Goal: Contribute content: Contribute content

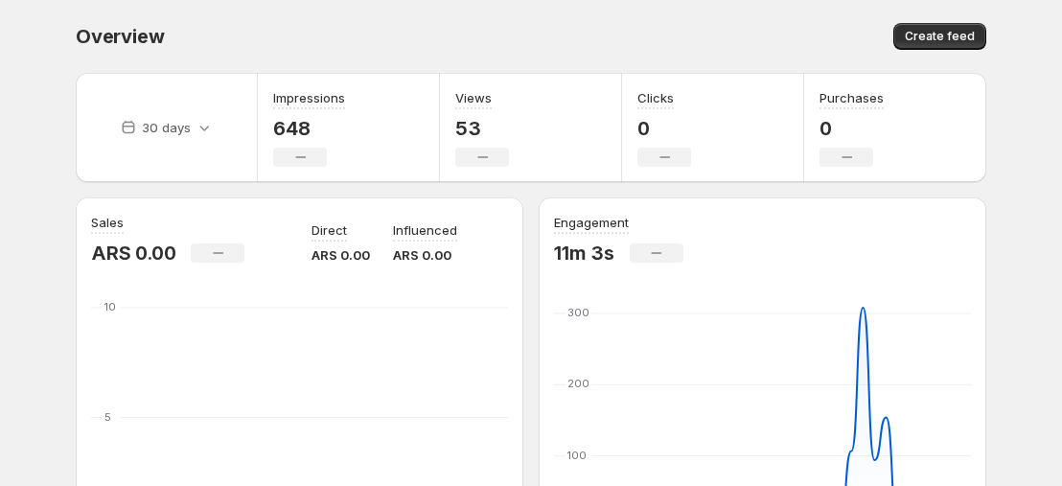
scroll to position [575, 0]
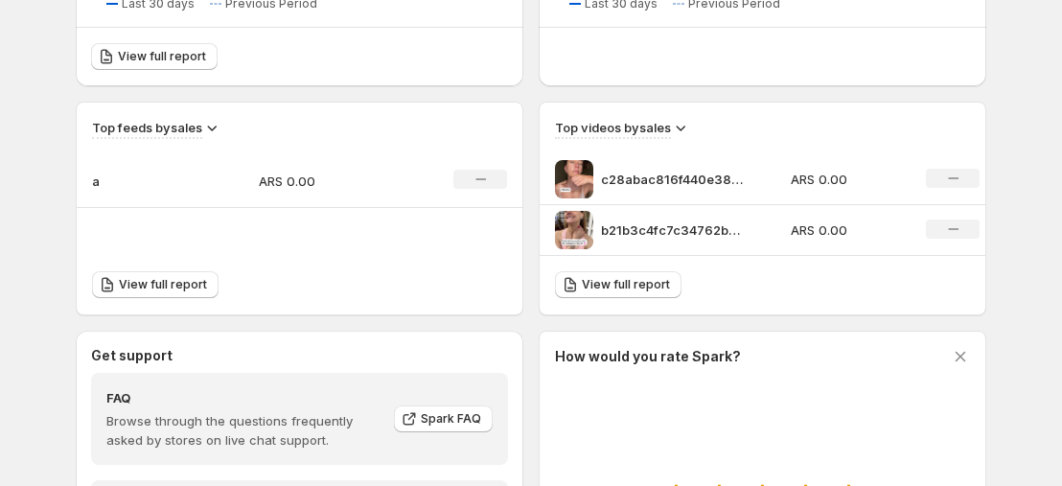
click at [956, 186] on div "No change" at bounding box center [953, 178] width 54 height 19
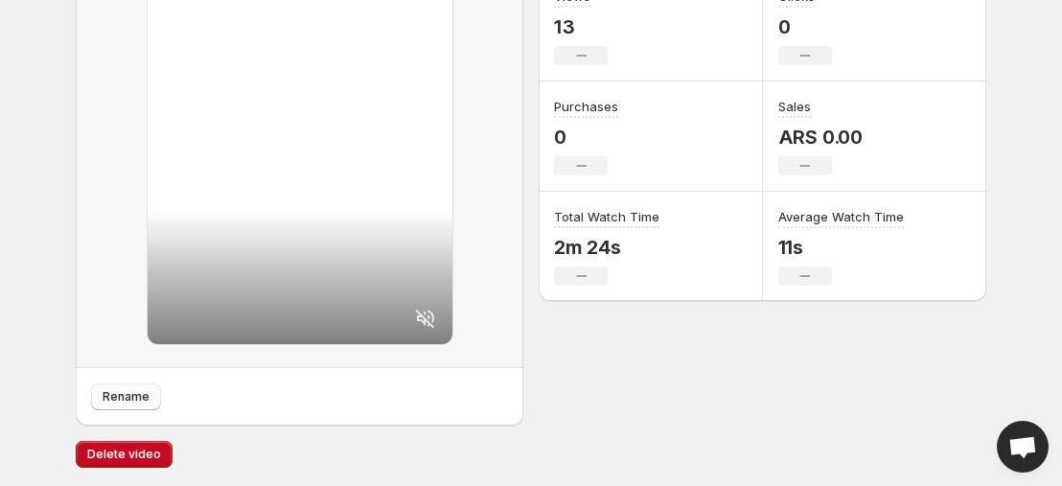
scroll to position [289, 0]
click at [123, 446] on button "Delete video" at bounding box center [124, 453] width 97 height 27
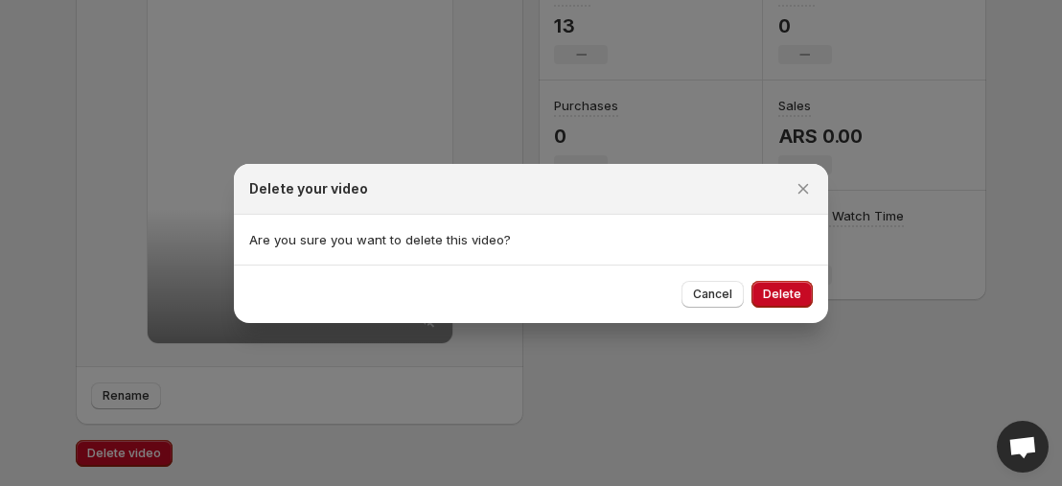
click at [794, 309] on div "Cancel Delete" at bounding box center [531, 294] width 594 height 58
click at [800, 292] on span "Delete" at bounding box center [782, 294] width 38 height 15
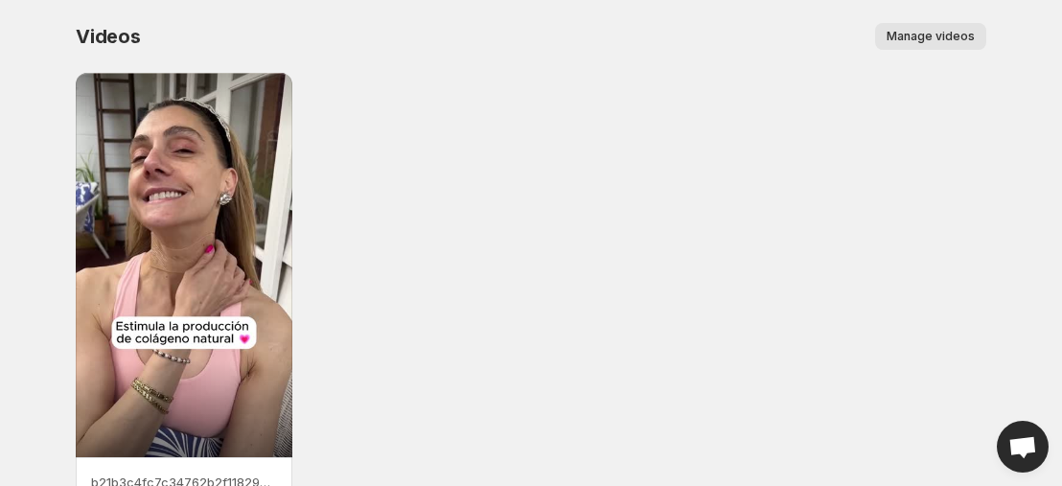
scroll to position [109, 0]
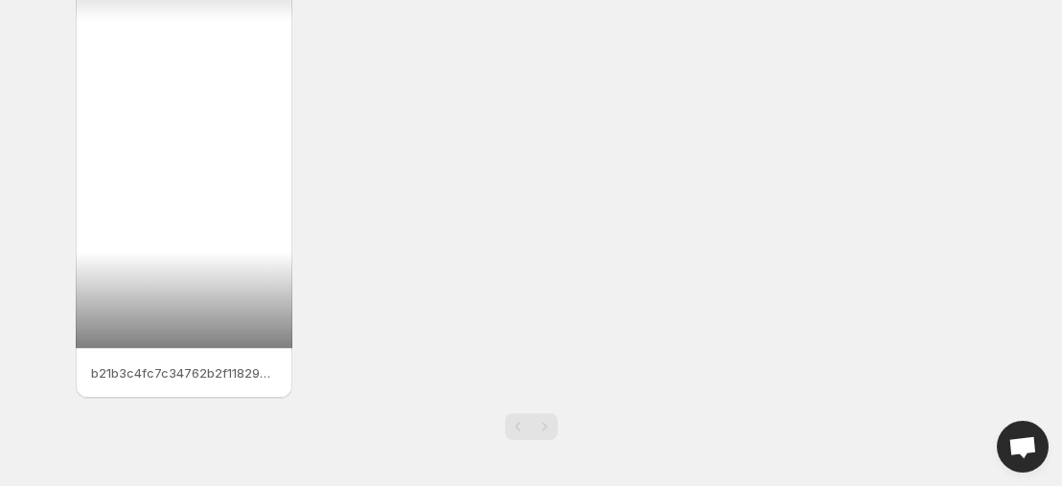
click at [221, 288] on div at bounding box center [184, 156] width 217 height 384
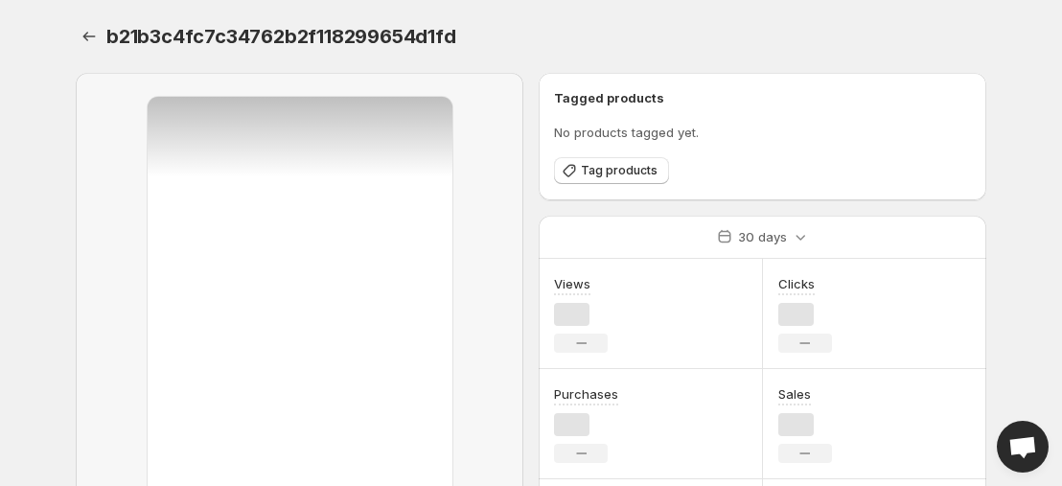
scroll to position [289, 0]
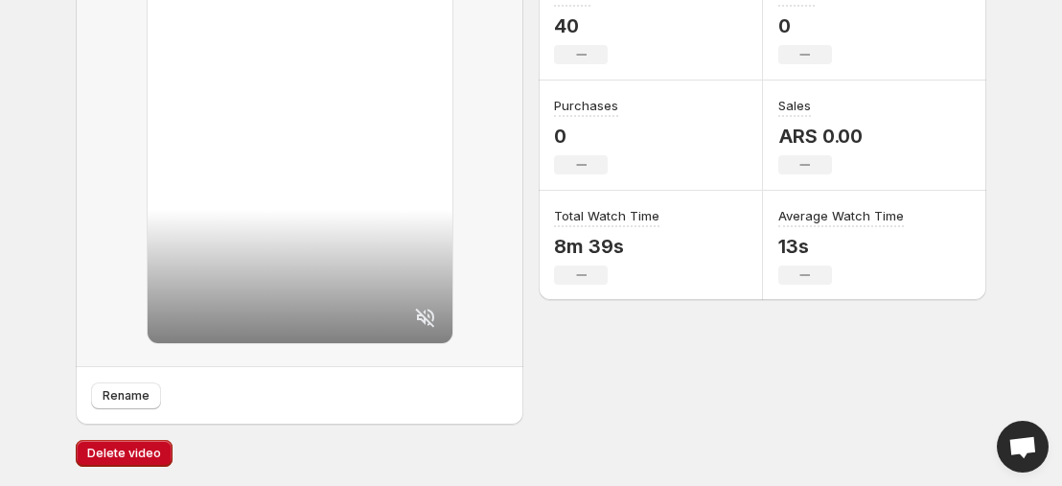
click at [143, 367] on div at bounding box center [300, 75] width 448 height 583
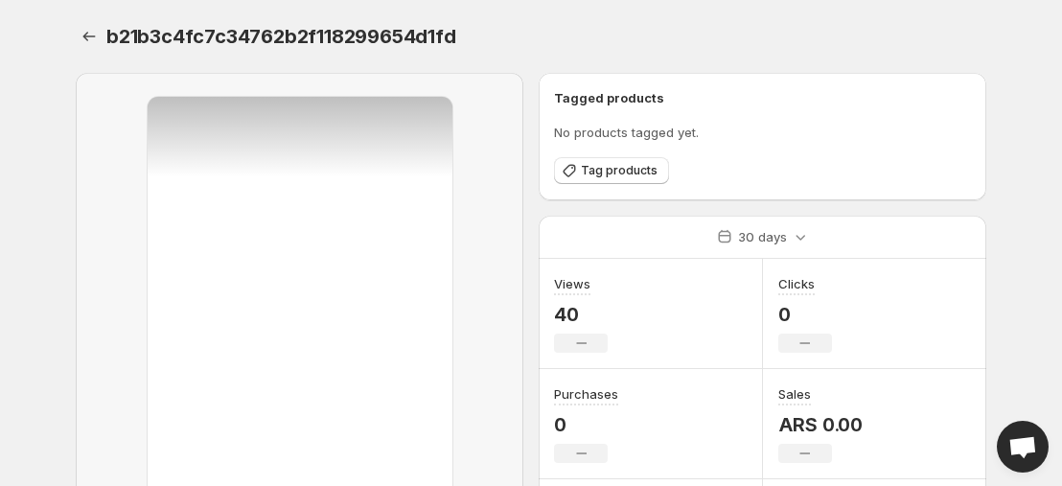
scroll to position [288, 0]
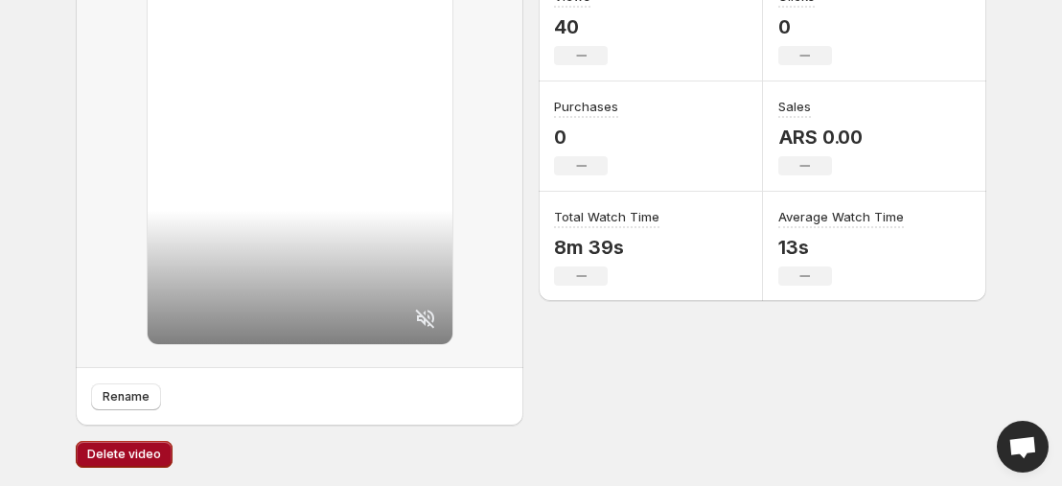
click at [145, 464] on button "Delete video" at bounding box center [124, 454] width 97 height 27
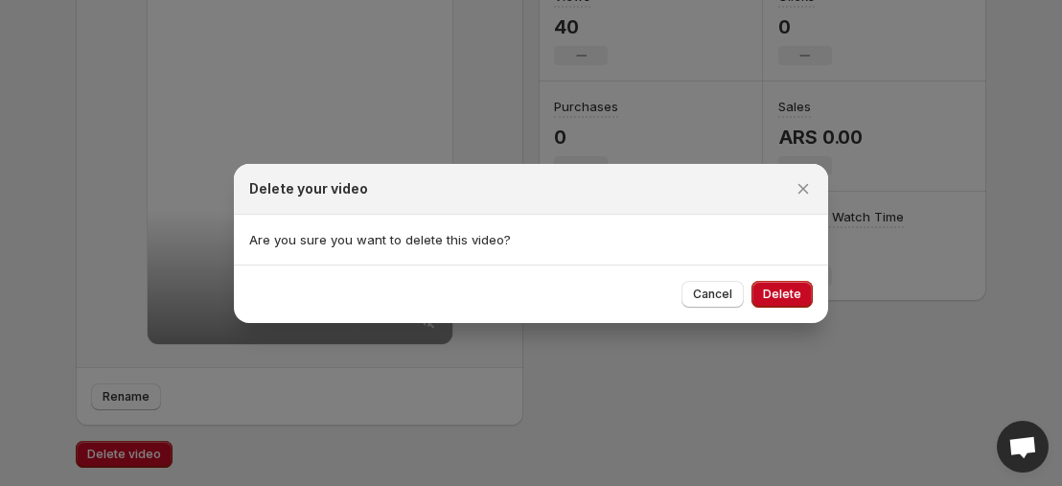
click at [814, 306] on div "Cancel Delete" at bounding box center [531, 294] width 594 height 58
click at [804, 304] on button "Delete" at bounding box center [782, 294] width 61 height 27
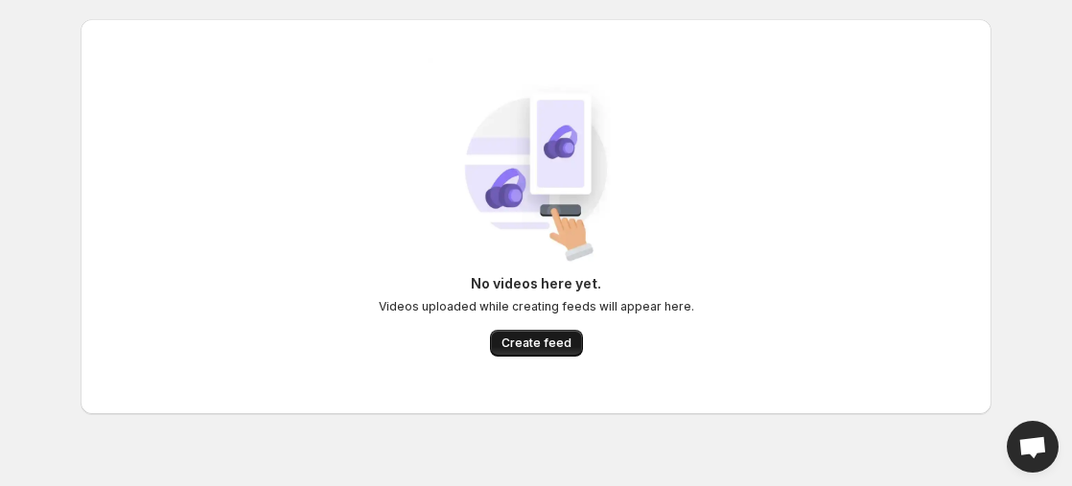
click at [521, 347] on span "Create feed" at bounding box center [536, 343] width 70 height 15
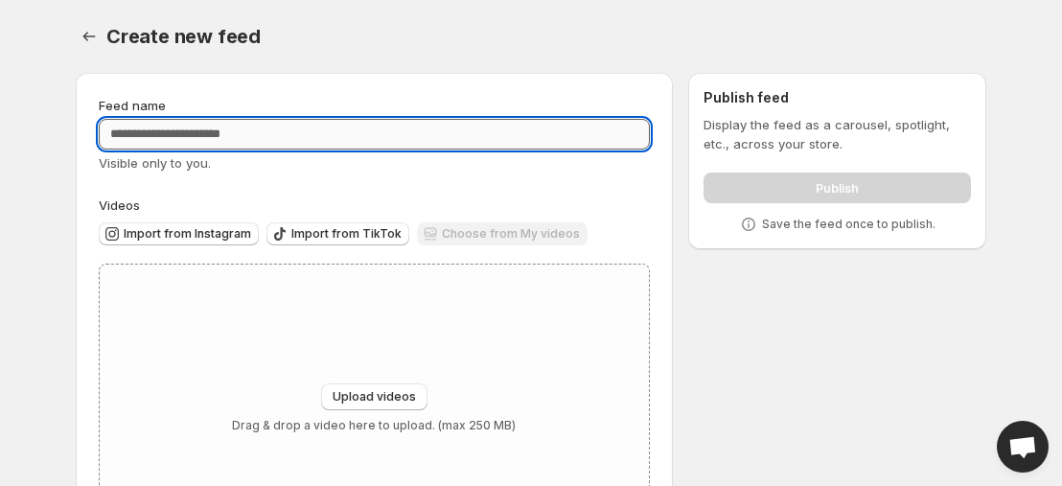
click at [293, 140] on input "Feed name" at bounding box center [374, 134] width 551 height 31
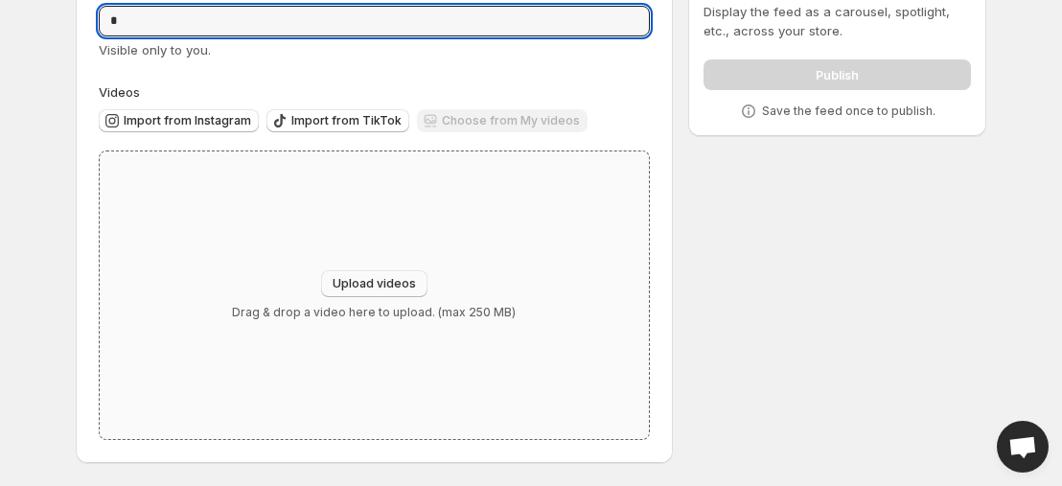
type input "*"
click at [360, 282] on span "Upload videos" at bounding box center [374, 283] width 83 height 15
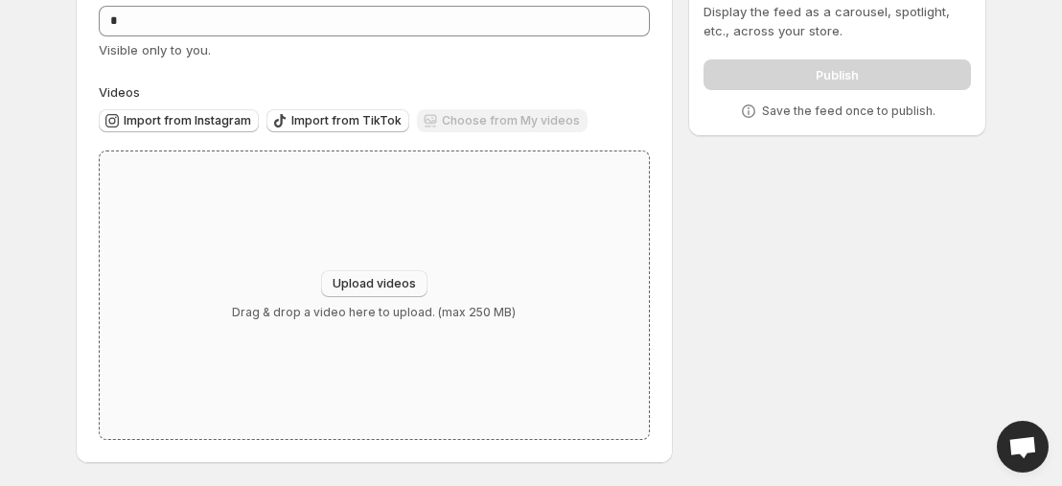
type input "**********"
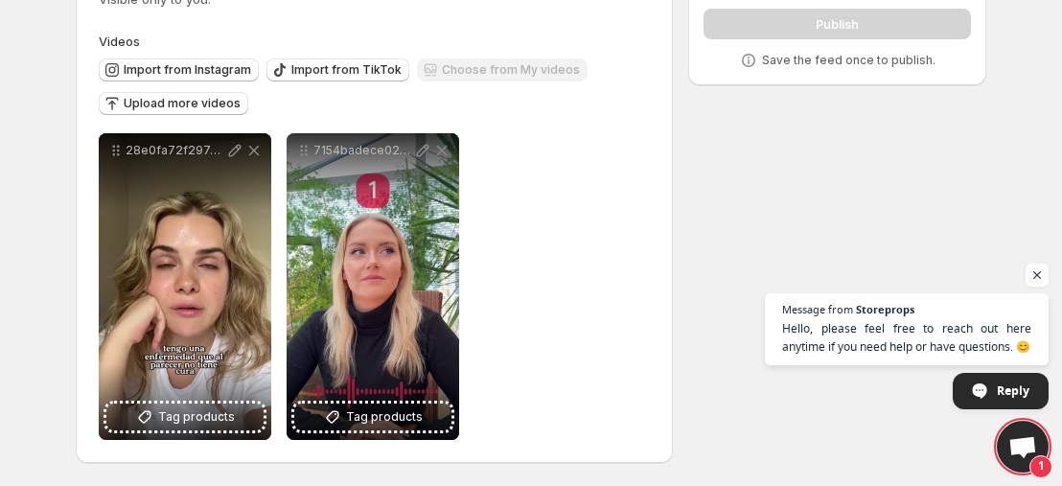
scroll to position [0, 0]
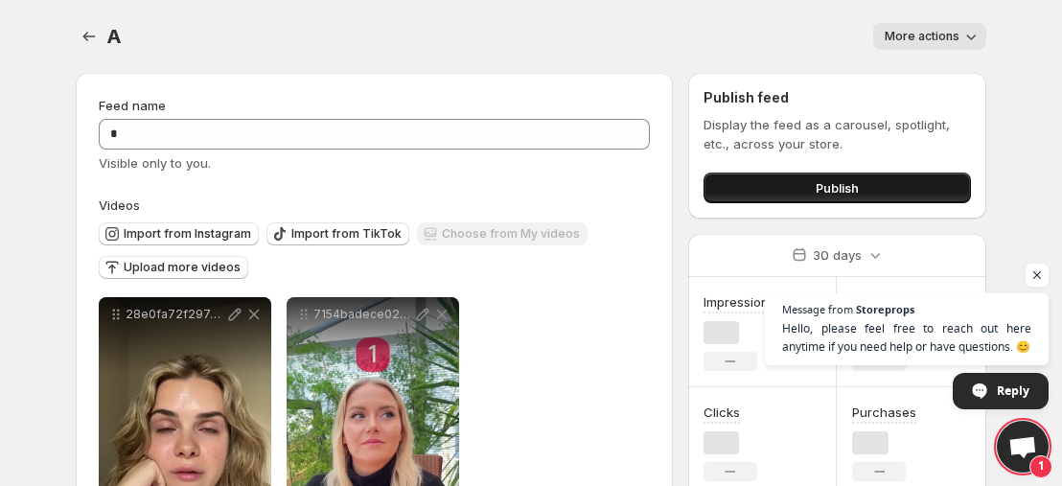
click at [785, 189] on button "Publish" at bounding box center [837, 188] width 267 height 31
click at [823, 188] on span "Publish" at bounding box center [837, 187] width 43 height 19
click at [750, 424] on div "Clicks 0 No change" at bounding box center [731, 442] width 54 height 79
